Goal: Task Accomplishment & Management: Complete application form

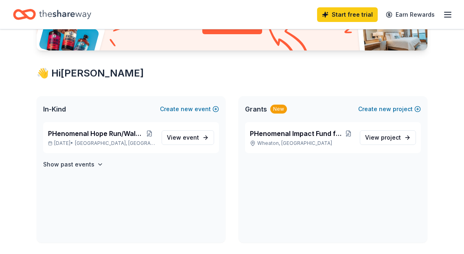
scroll to position [114, 0]
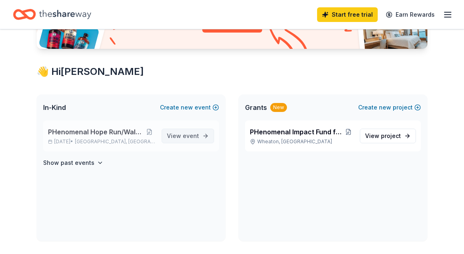
click at [186, 135] on span "event" at bounding box center [191, 135] width 16 height 7
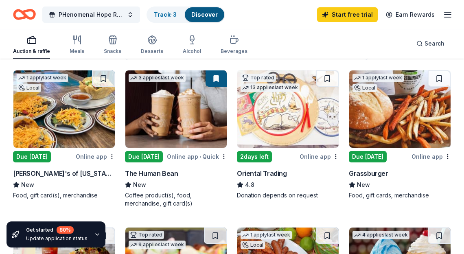
scroll to position [80, 0]
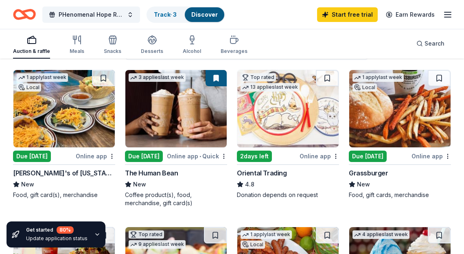
click at [180, 127] on img at bounding box center [175, 108] width 101 height 77
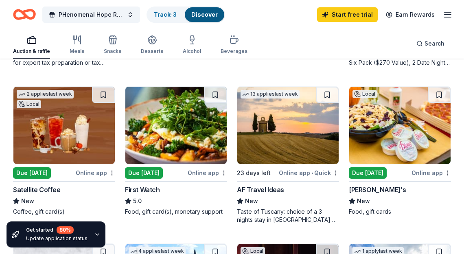
scroll to position [539, 0]
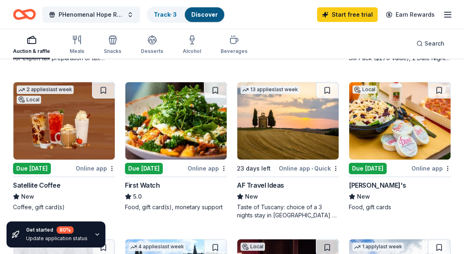
click at [43, 118] on img at bounding box center [63, 120] width 101 height 77
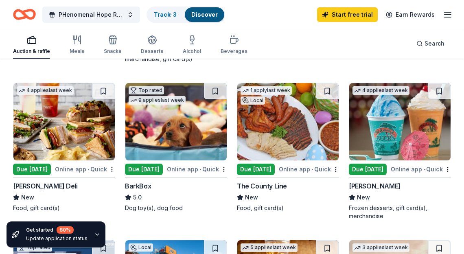
scroll to position [222, 0]
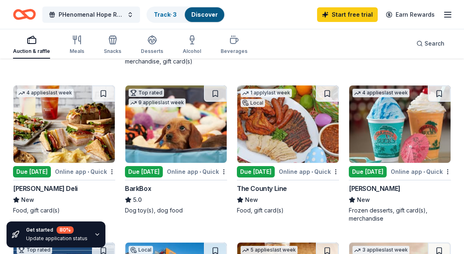
click at [406, 133] on img at bounding box center [399, 123] width 101 height 77
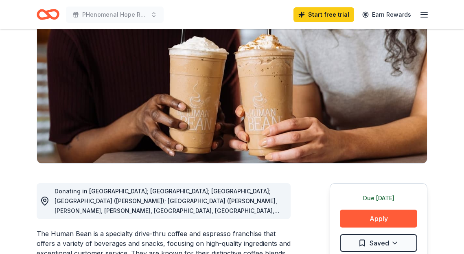
scroll to position [77, 0]
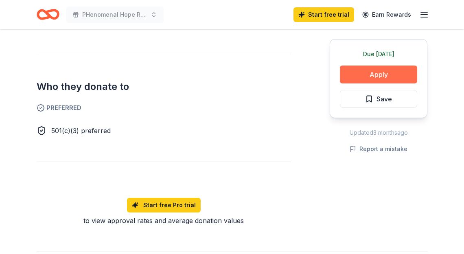
scroll to position [427, 0]
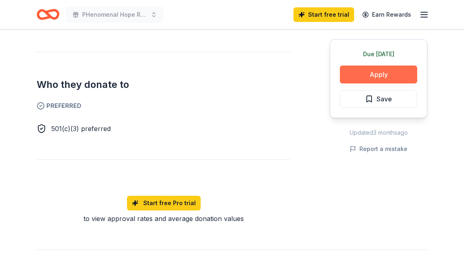
click at [401, 79] on button "Apply" at bounding box center [378, 75] width 77 height 18
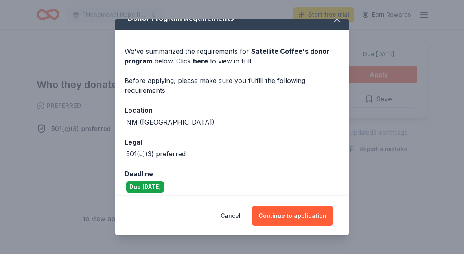
scroll to position [17, 0]
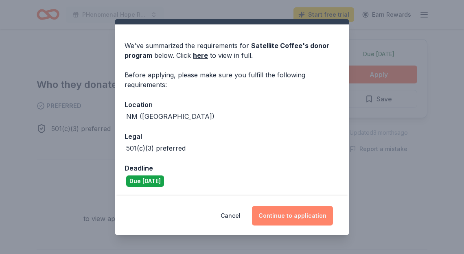
click at [293, 215] on button "Continue to application" at bounding box center [292, 216] width 81 height 20
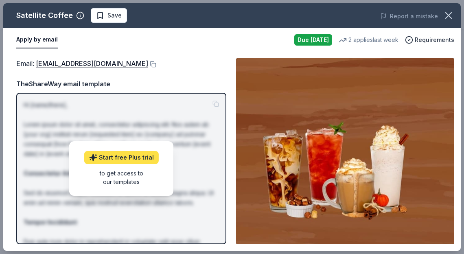
click at [138, 155] on link "Start free Plus trial" at bounding box center [121, 157] width 74 height 13
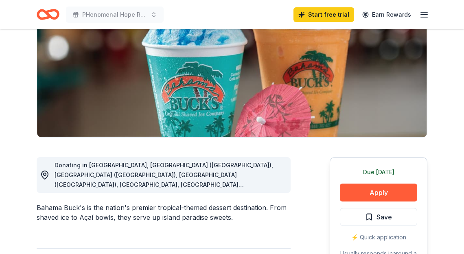
scroll to position [134, 0]
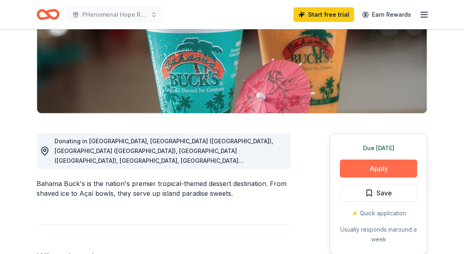
click at [359, 168] on button "Apply" at bounding box center [378, 169] width 77 height 18
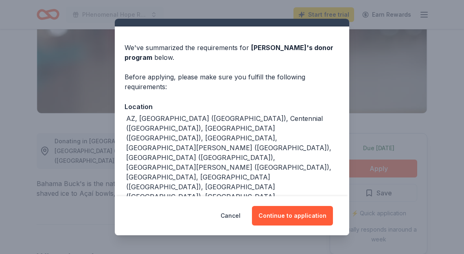
scroll to position [17, 0]
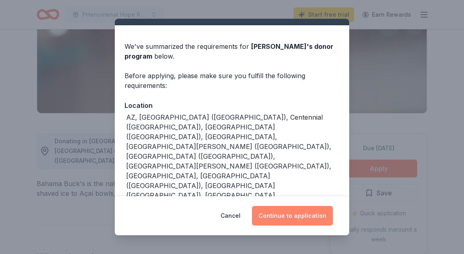
click at [280, 207] on button "Continue to application" at bounding box center [292, 216] width 81 height 20
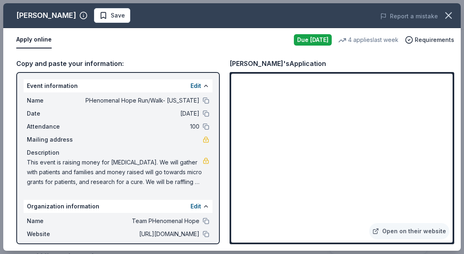
drag, startPoint x: 27, startPoint y: 162, endPoint x: 68, endPoint y: 163, distance: 40.7
click at [68, 163] on span "This event is raising money for [MEDICAL_DATA]. We will gather with patients an…" at bounding box center [115, 171] width 176 height 29
